Goal: Information Seeking & Learning: Learn about a topic

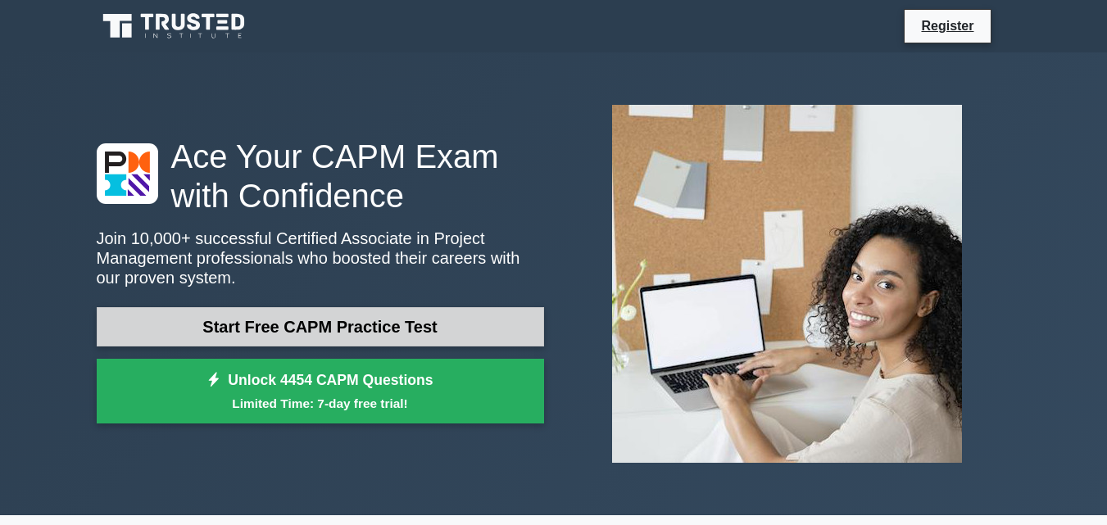
click at [441, 338] on link "Start Free CAPM Practice Test" at bounding box center [321, 326] width 448 height 39
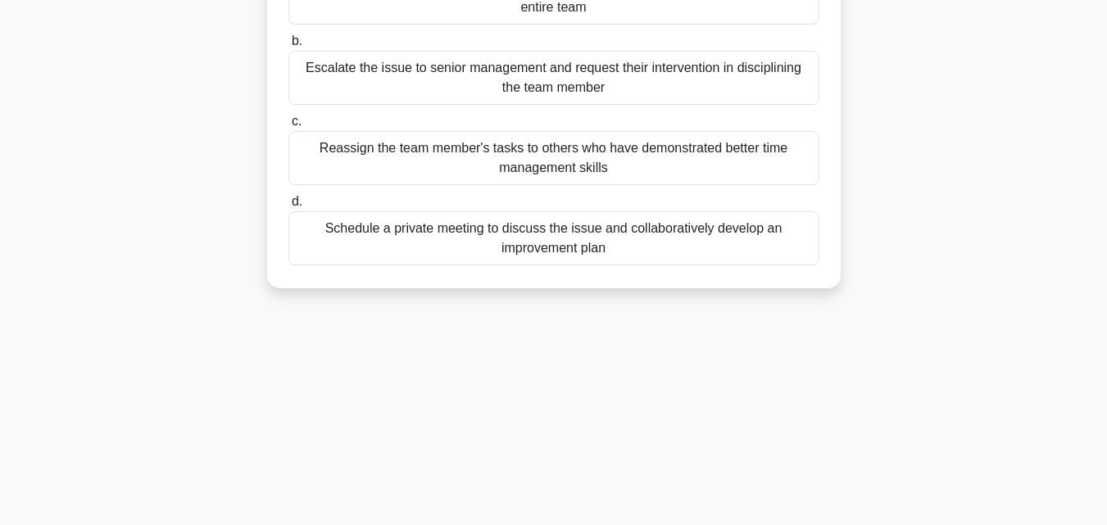
scroll to position [360, 0]
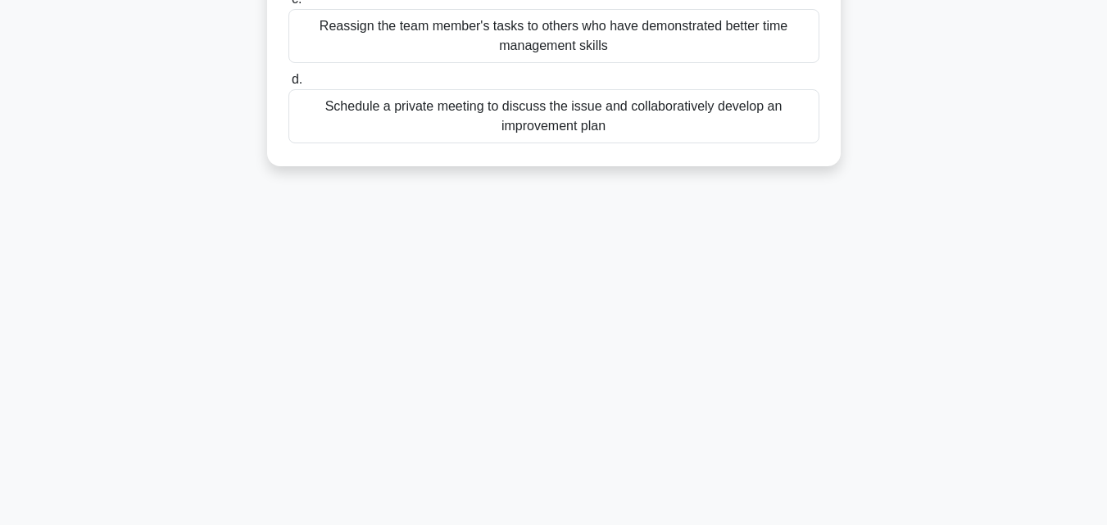
drag, startPoint x: 540, startPoint y: 141, endPoint x: 548, endPoint y: 120, distance: 22.8
click at [548, 120] on div "Schedule a private meeting to discuss the issue and collaboratively develop an …" at bounding box center [554, 116] width 531 height 54
click at [289, 85] on input "d. Schedule a private meeting to discuss the issue and collaboratively develop …" at bounding box center [289, 80] width 0 height 11
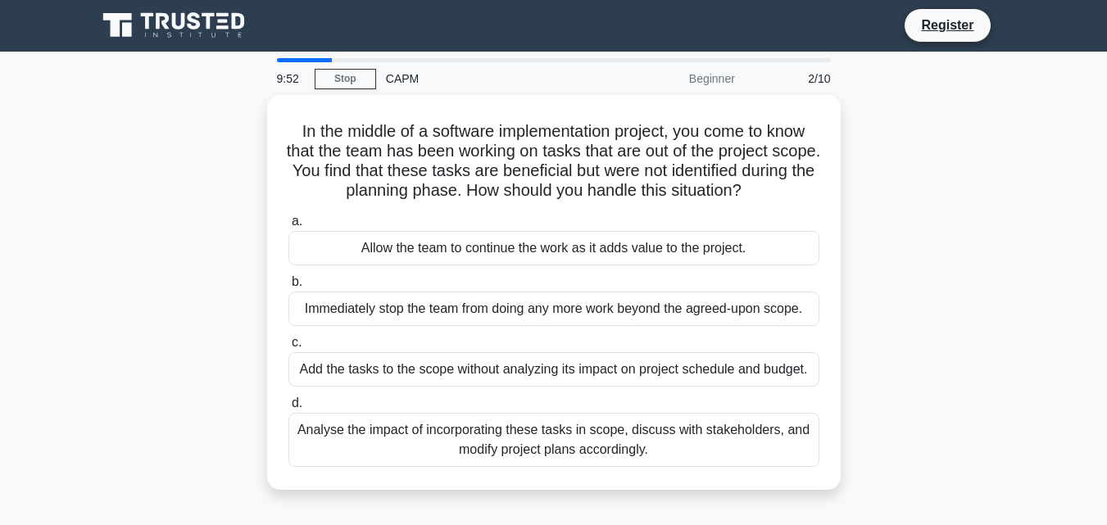
scroll to position [0, 0]
